Goal: Navigation & Orientation: Understand site structure

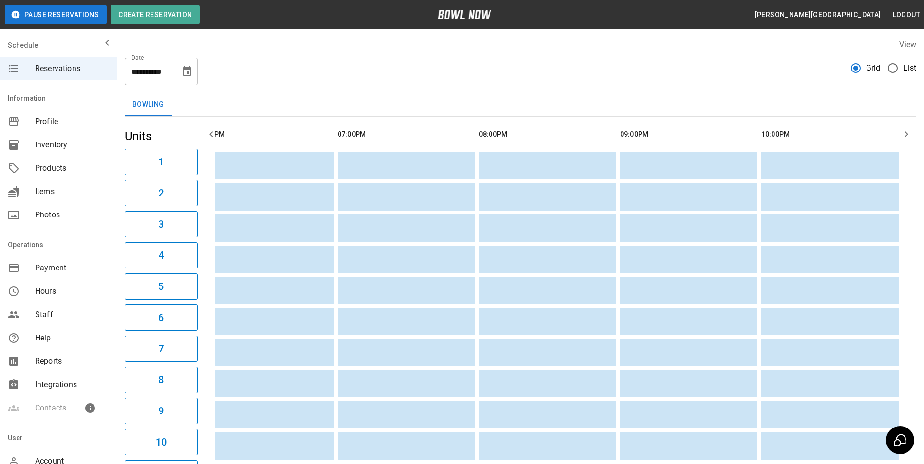
scroll to position [0, 881]
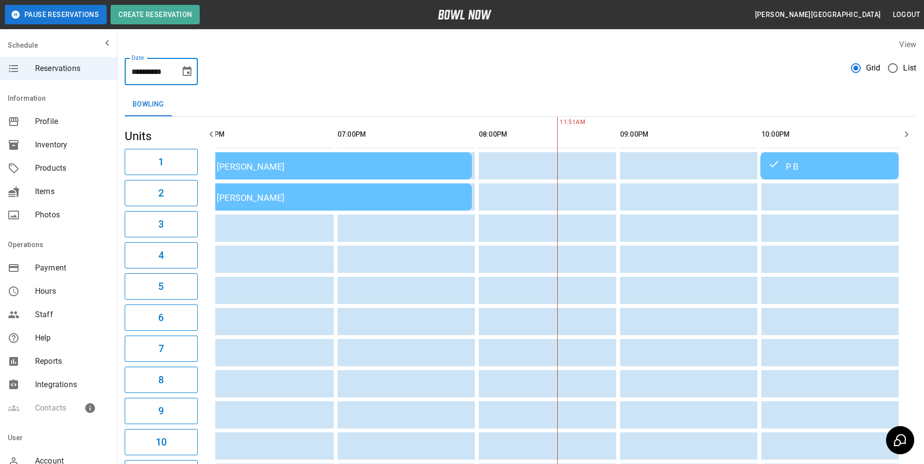
click at [165, 69] on input "**********" at bounding box center [149, 71] width 49 height 27
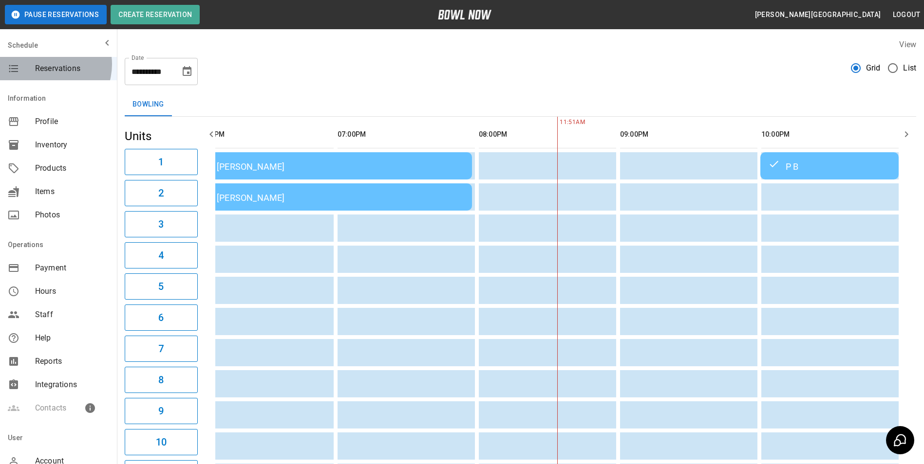
click at [46, 64] on span "Reservations" at bounding box center [72, 69] width 74 height 12
click at [159, 70] on input "**********" at bounding box center [149, 71] width 49 height 27
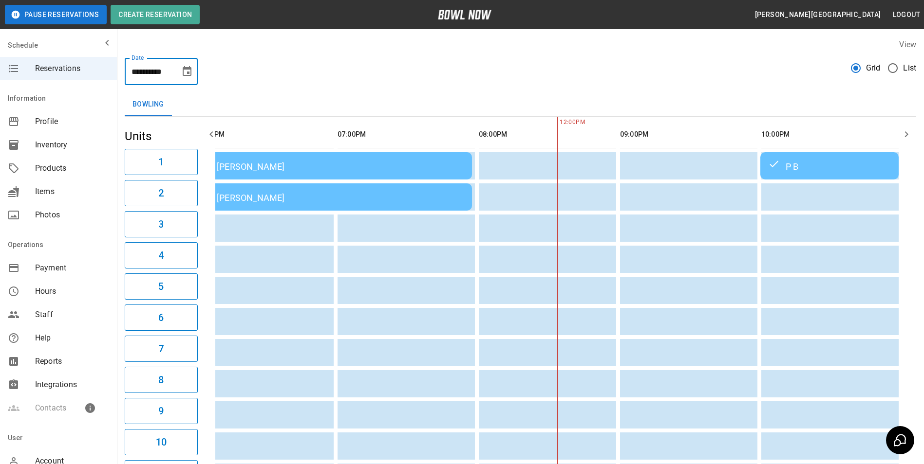
click at [187, 71] on icon "Choose date, selected date is Oct 4, 2025" at bounding box center [187, 72] width 12 height 12
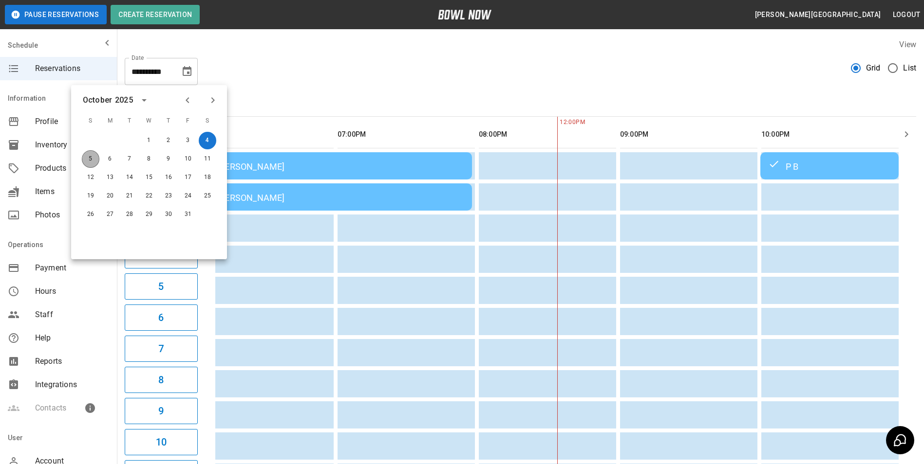
click at [93, 160] on button "5" at bounding box center [91, 159] width 18 height 18
type input "**********"
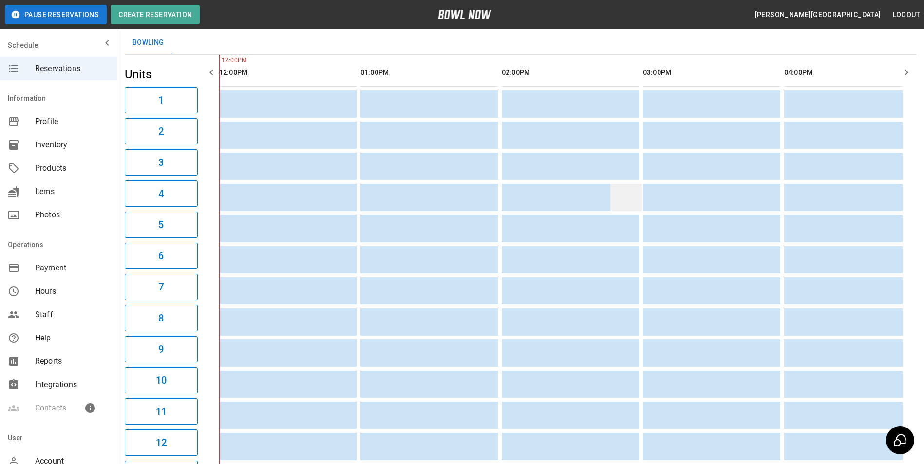
scroll to position [0, 0]
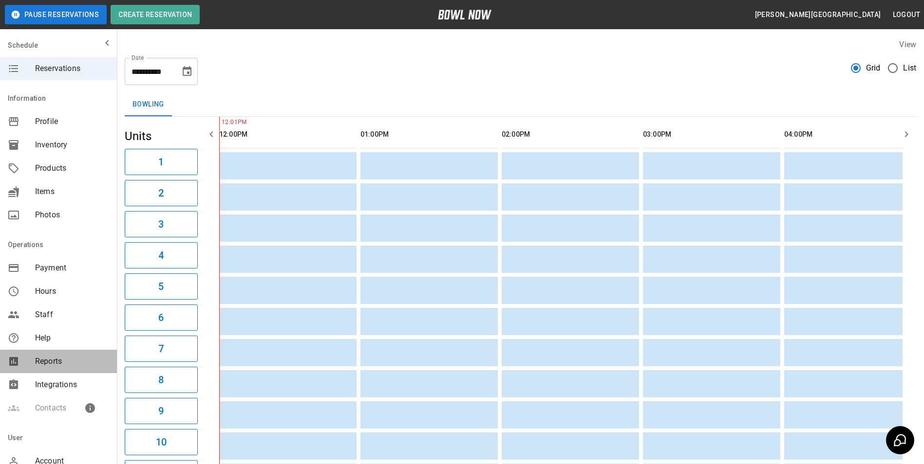
click at [72, 367] on span "Reports" at bounding box center [72, 362] width 74 height 12
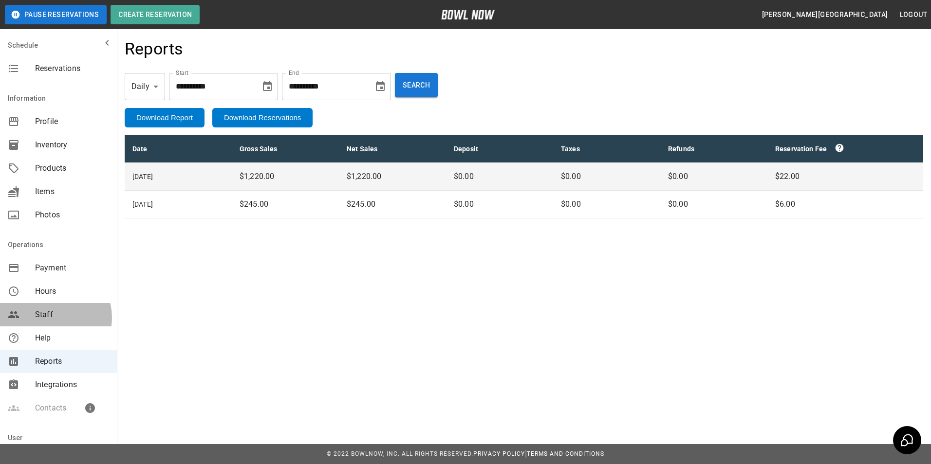
click at [51, 317] on span "Staff" at bounding box center [72, 315] width 74 height 12
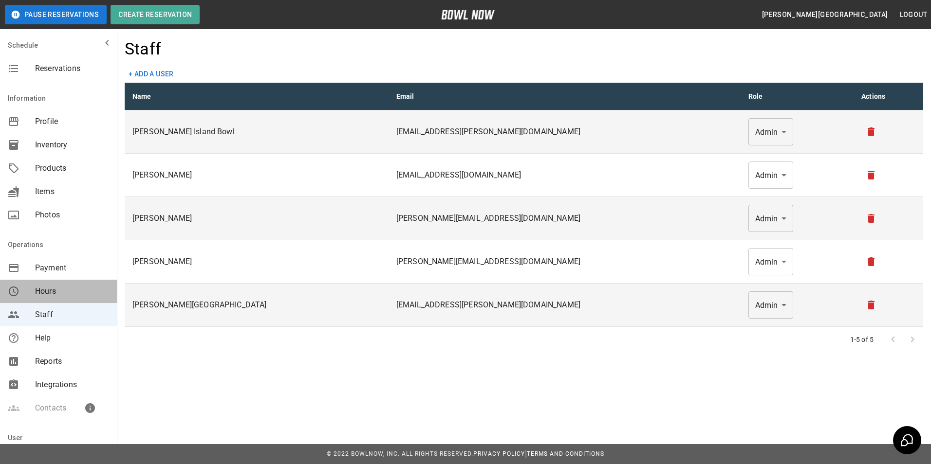
click at [72, 286] on span "Hours" at bounding box center [72, 292] width 74 height 12
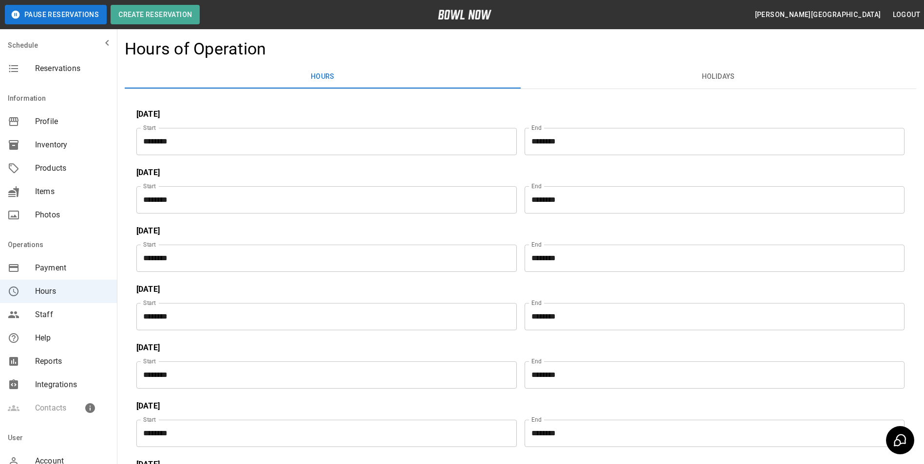
click at [48, 271] on span "Payment" at bounding box center [72, 268] width 74 height 12
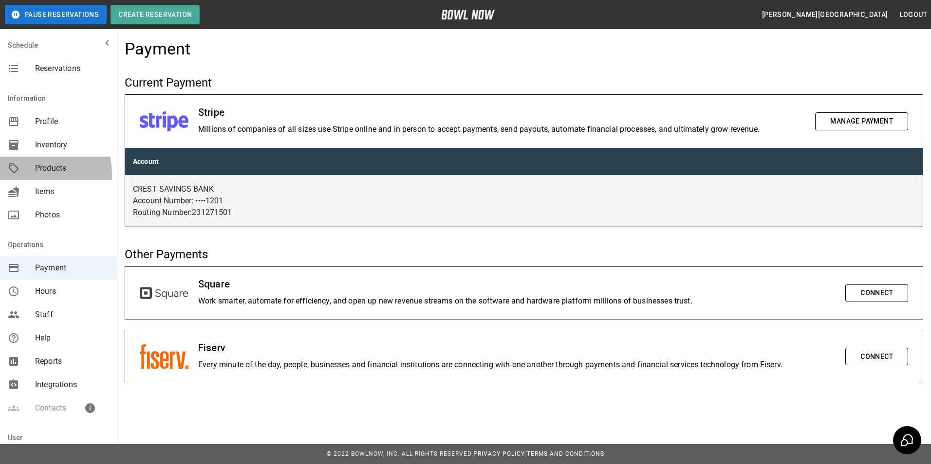
click at [28, 174] on div "Products" at bounding box center [58, 168] width 117 height 23
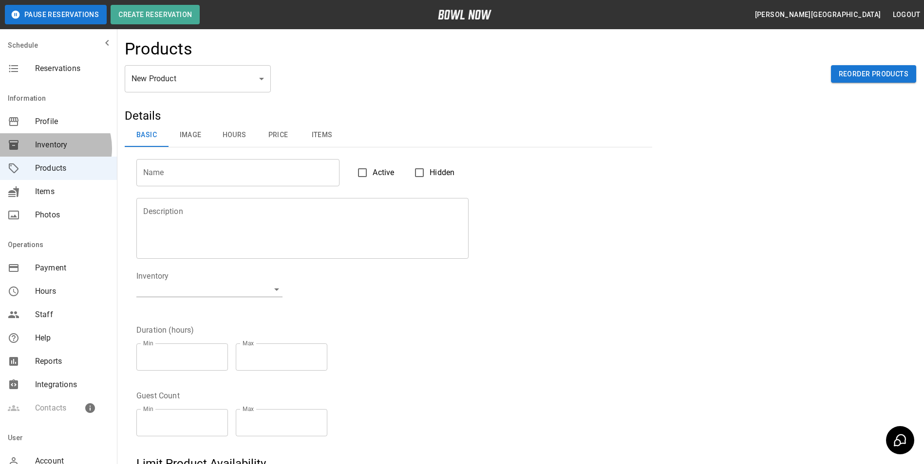
click at [47, 148] on span "Inventory" at bounding box center [72, 145] width 74 height 12
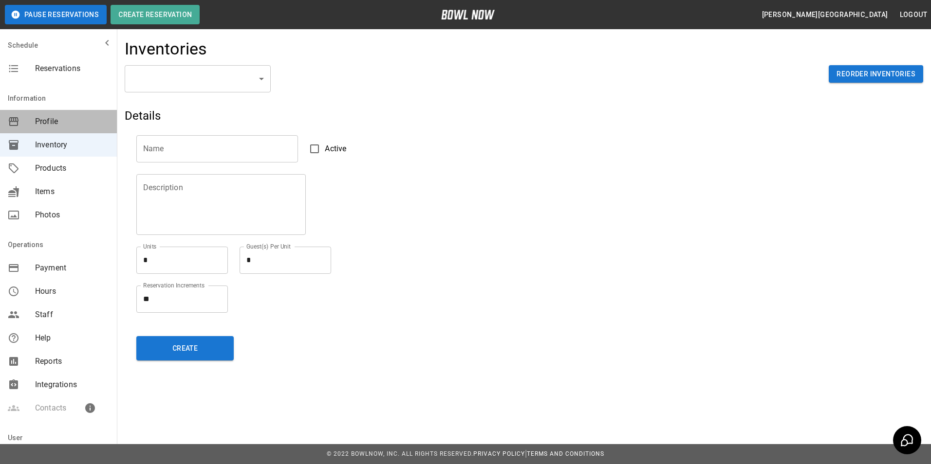
click at [76, 119] on span "Profile" at bounding box center [72, 122] width 74 height 12
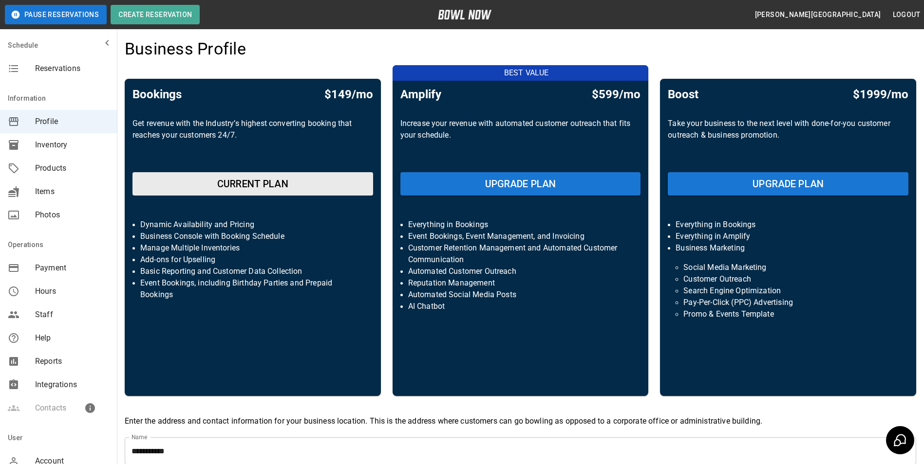
click at [46, 61] on div "Reservations" at bounding box center [58, 68] width 117 height 23
